Goal: Task Accomplishment & Management: Manage account settings

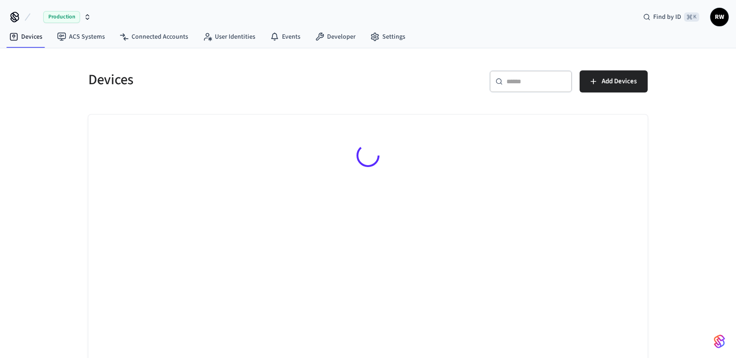
scroll to position [7, 0]
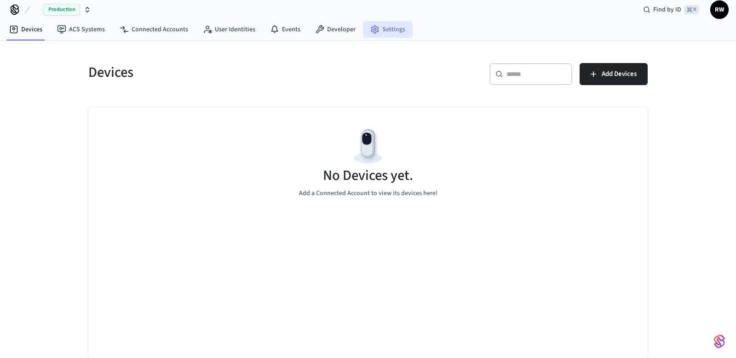
click at [382, 29] on link "Settings" at bounding box center [388, 29] width 50 height 17
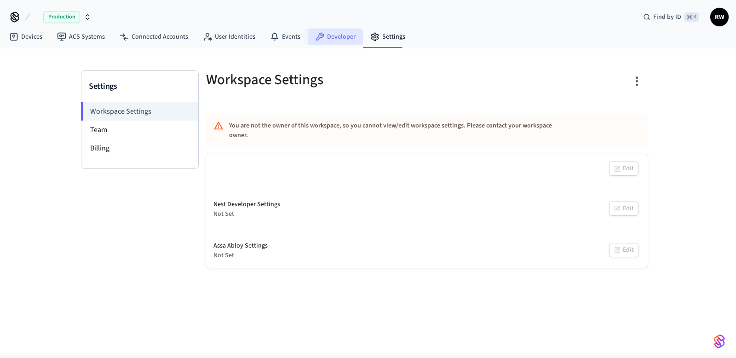
click at [336, 35] on link "Developer" at bounding box center [335, 37] width 55 height 17
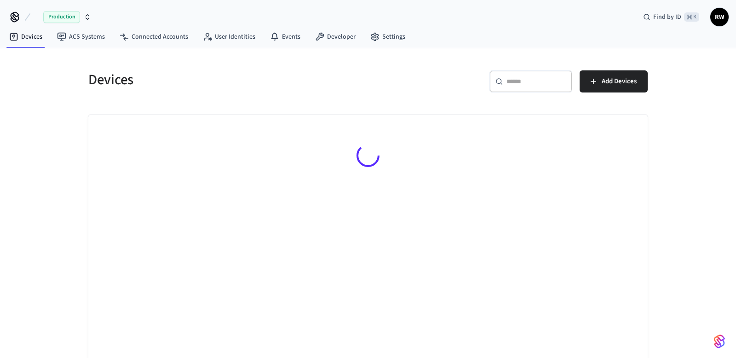
click at [77, 22] on span "Production" at bounding box center [61, 17] width 37 height 12
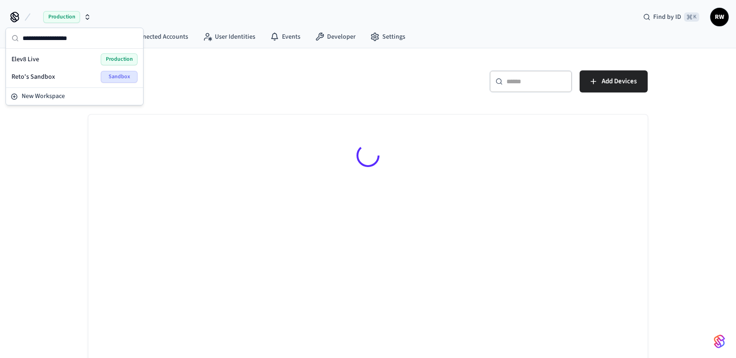
click at [53, 74] on span "Reto's Sandbox" at bounding box center [34, 76] width 44 height 9
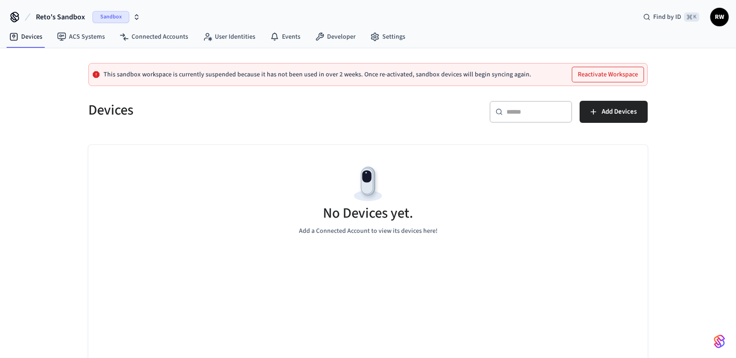
click at [115, 13] on span "Sandbox" at bounding box center [110, 17] width 37 height 12
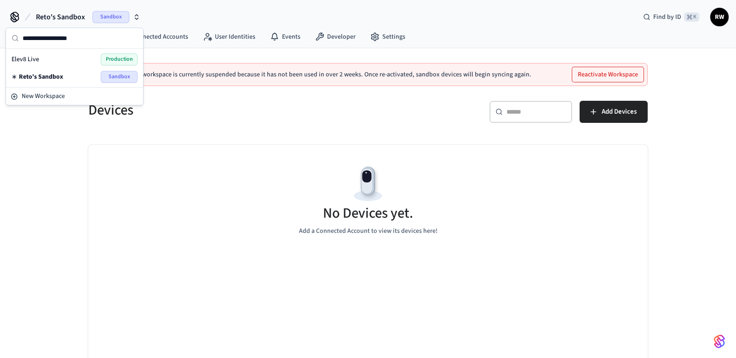
click at [95, 63] on div "Elev8 Live Production" at bounding box center [75, 59] width 126 height 12
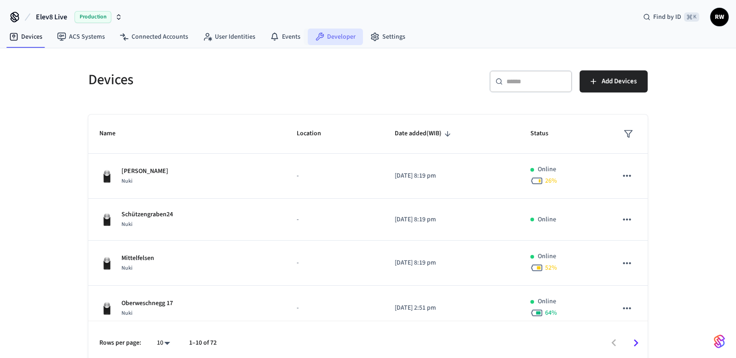
click at [338, 39] on link "Developer" at bounding box center [335, 37] width 55 height 17
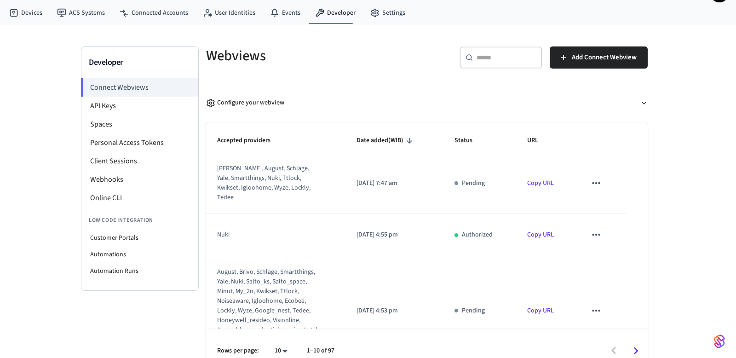
scroll to position [34, 0]
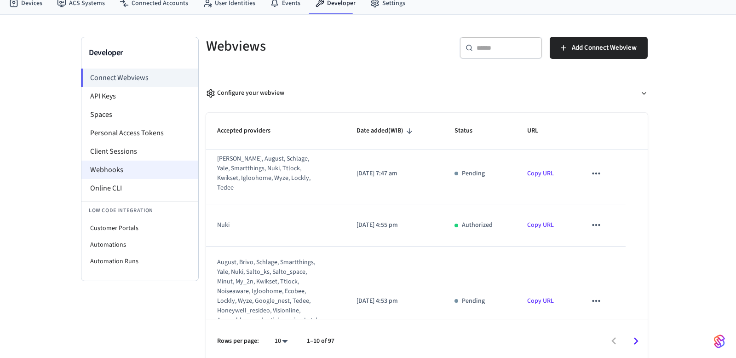
click at [133, 164] on li "Webhooks" at bounding box center [139, 170] width 117 height 18
click at [144, 166] on li "Webhooks" at bounding box center [139, 170] width 117 height 18
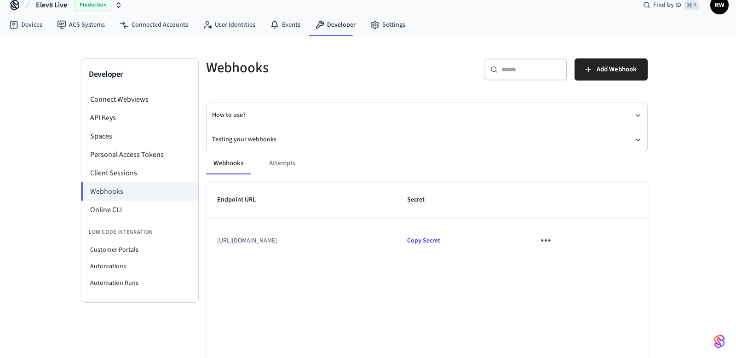
scroll to position [13, 0]
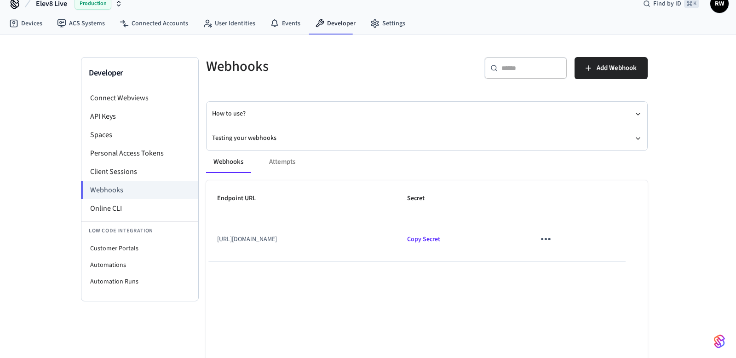
click at [255, 140] on div "Webhooks Attempts Endpoint URL Secret https://api.elev8-suite.com/api/v1/webhoo…" at bounding box center [421, 285] width 453 height 291
click at [257, 134] on button "Testing your webhooks" at bounding box center [427, 138] width 430 height 24
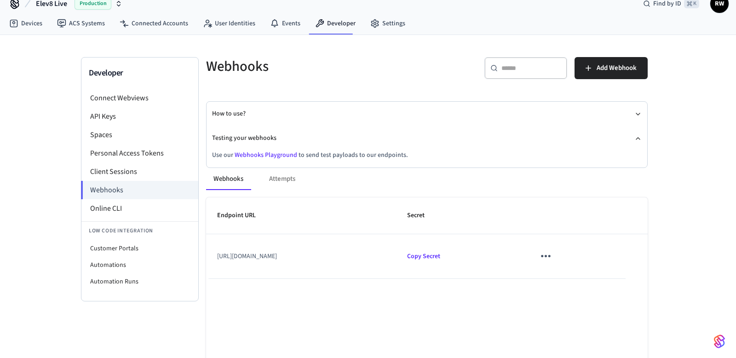
click at [277, 155] on link "Webhooks Playground" at bounding box center [266, 154] width 63 height 9
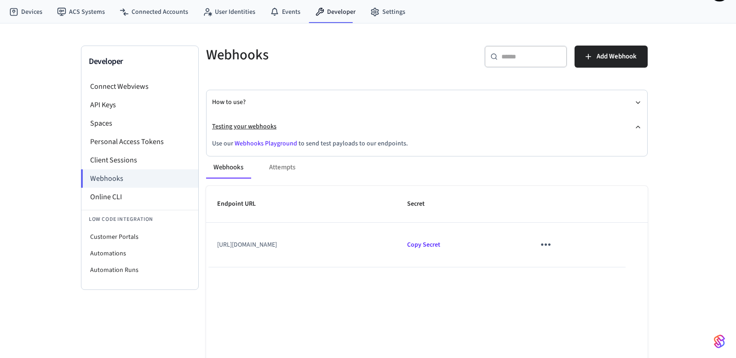
scroll to position [21, 0]
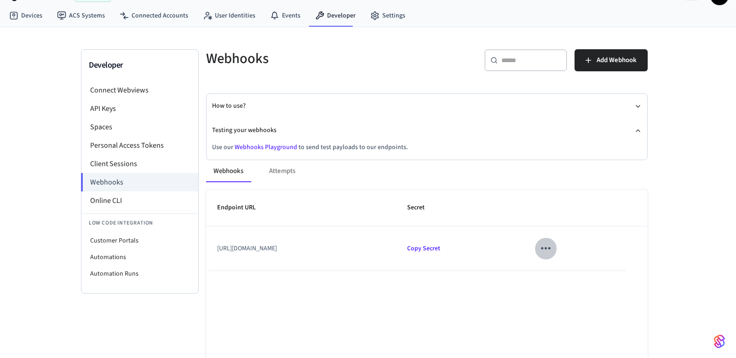
click at [553, 244] on icon "sticky table" at bounding box center [546, 248] width 14 height 14
click at [589, 271] on li "Edit" at bounding box center [601, 275] width 44 height 25
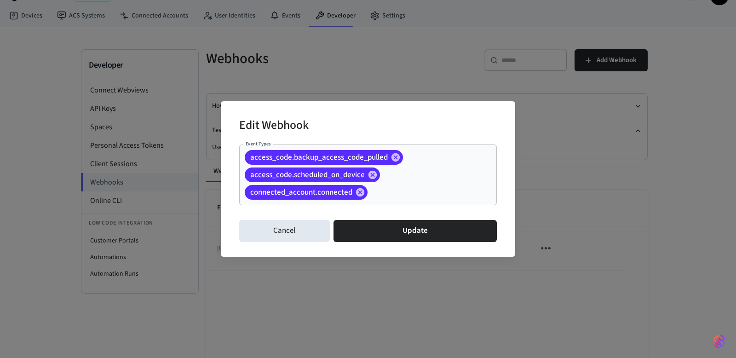
click at [411, 195] on input "Event Types" at bounding box center [418, 192] width 98 height 16
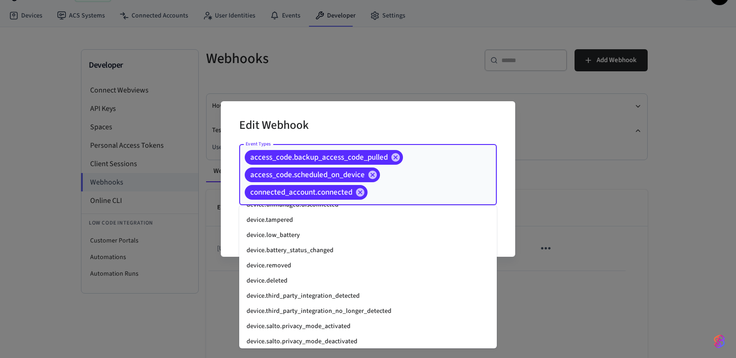
scroll to position [938, 0]
click at [343, 233] on li "device.low_battery" at bounding box center [368, 234] width 258 height 15
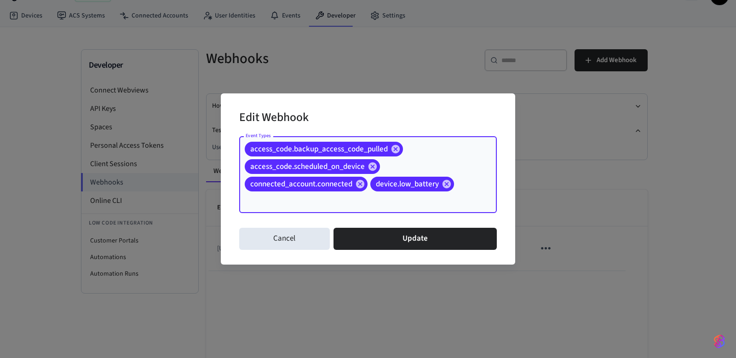
click at [373, 200] on input "Event Types" at bounding box center [355, 201] width 224 height 16
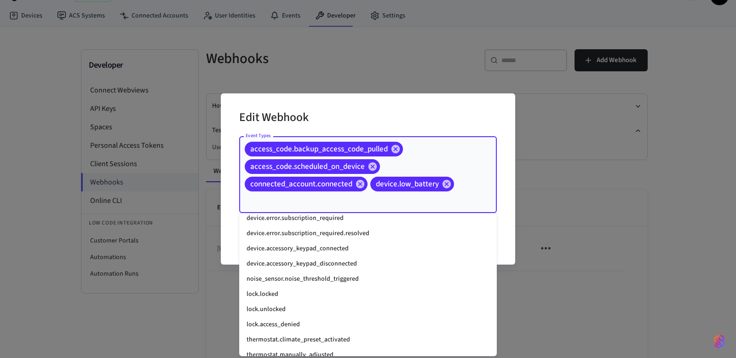
scroll to position [1120, 0]
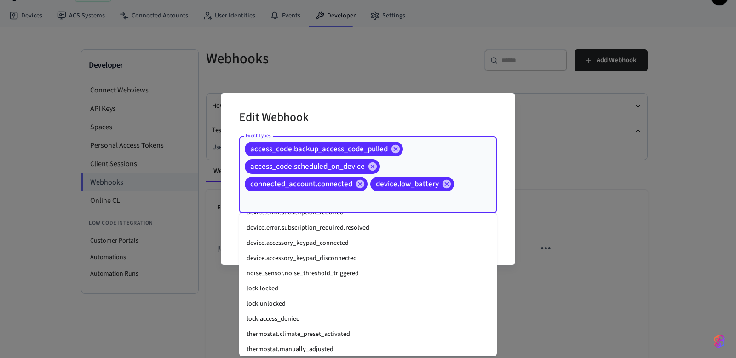
click at [328, 306] on li "lock.unlocked" at bounding box center [368, 303] width 258 height 15
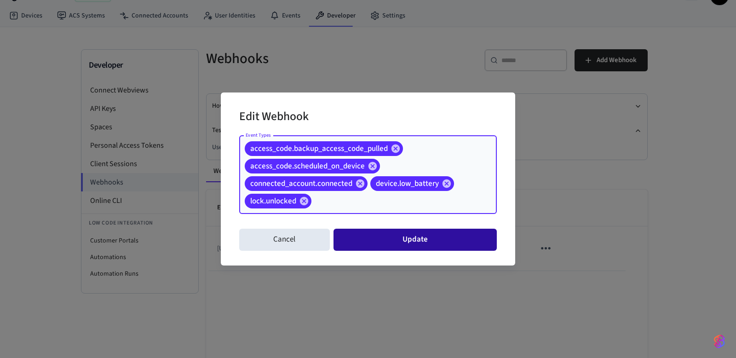
click at [366, 236] on button "Update" at bounding box center [415, 240] width 163 height 22
